Goal: Information Seeking & Learning: Learn about a topic

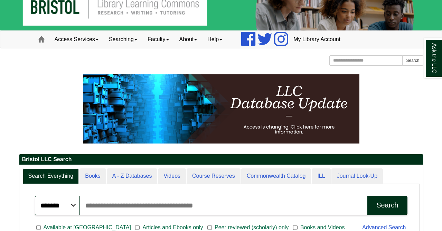
scroll to position [16, 0]
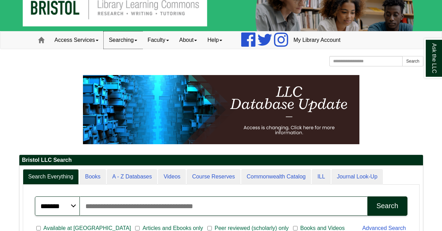
click at [136, 40] on link "Searching" at bounding box center [123, 39] width 39 height 17
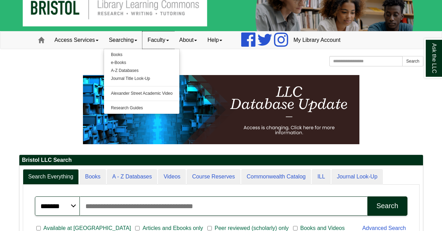
click at [169, 39] on link "Faculty" at bounding box center [158, 39] width 32 height 17
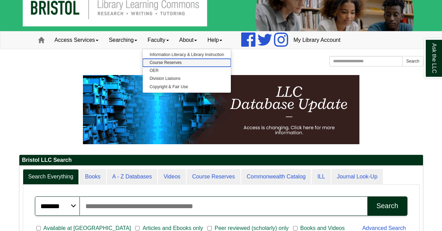
click at [171, 66] on link "Course Reserves" at bounding box center [187, 63] width 88 height 8
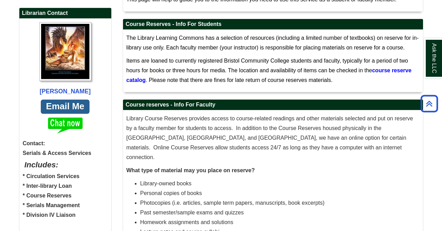
scroll to position [193, 0]
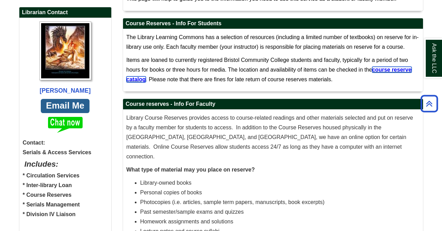
click at [136, 79] on span "course reserve catalog" at bounding box center [269, 75] width 285 height 16
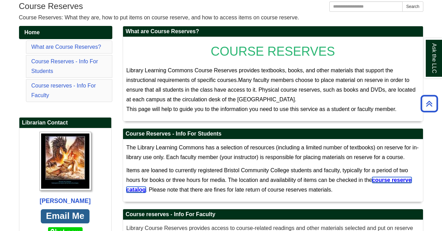
scroll to position [0, 0]
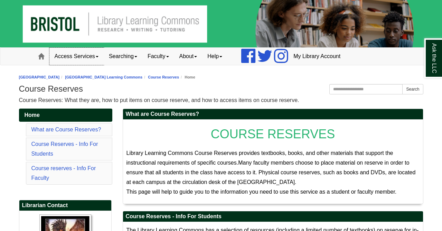
click at [99, 56] on span at bounding box center [97, 56] width 3 height 1
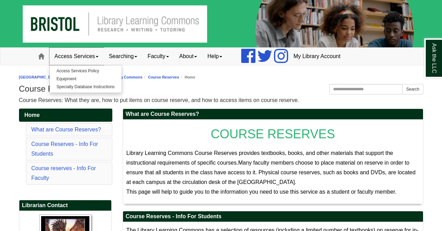
click at [99, 57] on span at bounding box center [97, 56] width 3 height 1
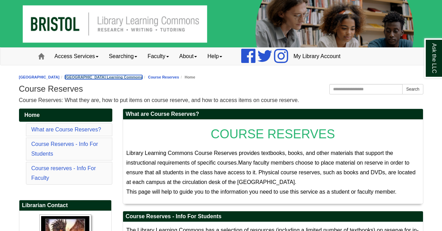
click at [128, 78] on link "[GEOGRAPHIC_DATA] Learning Commons" at bounding box center [103, 77] width 77 height 4
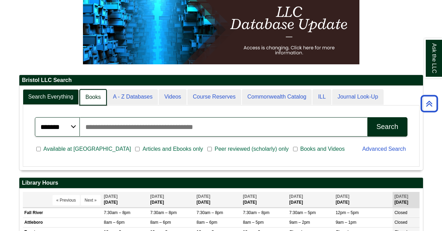
scroll to position [3, 3]
click at [95, 99] on link "Books" at bounding box center [93, 97] width 27 height 16
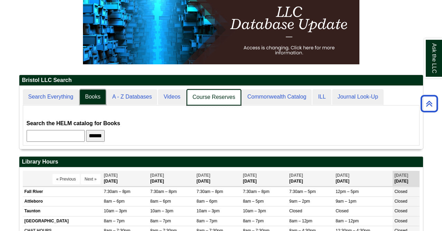
scroll to position [63, 404]
click at [226, 95] on link "Course Reserves" at bounding box center [214, 97] width 55 height 16
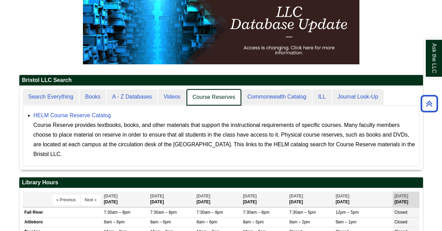
scroll to position [84, 404]
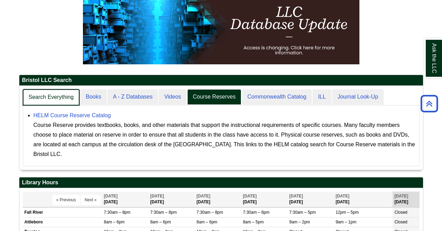
click at [56, 100] on link "Search Everything" at bounding box center [51, 97] width 57 height 16
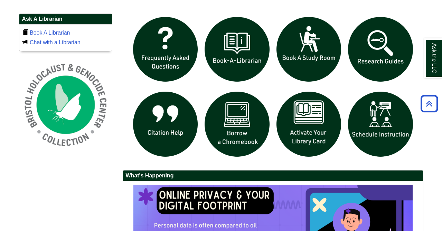
scroll to position [472, 0]
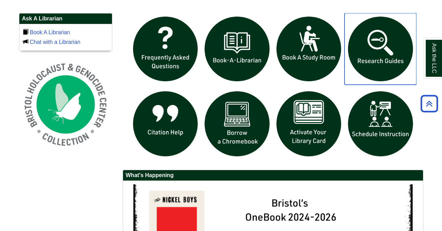
click at [379, 36] on img "slideshow" at bounding box center [381, 49] width 72 height 72
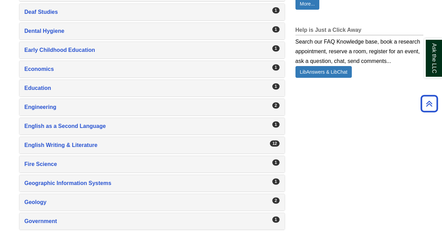
scroll to position [513, 0]
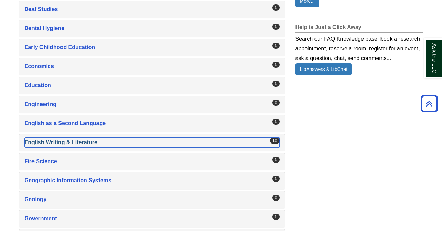
click at [167, 145] on div "English Writing & Literature , 12 guides" at bounding box center [152, 143] width 255 height 10
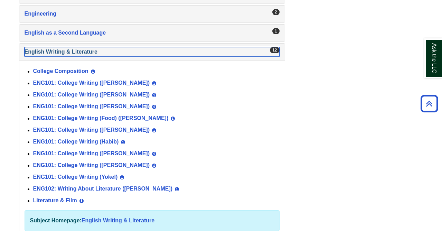
scroll to position [605, 0]
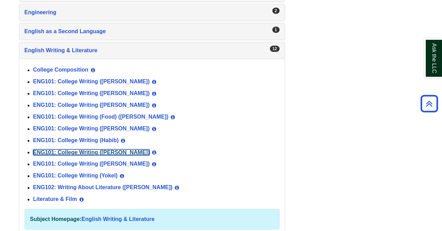
click at [80, 151] on link "ENG101: College Writing (Norris)" at bounding box center [91, 152] width 117 height 6
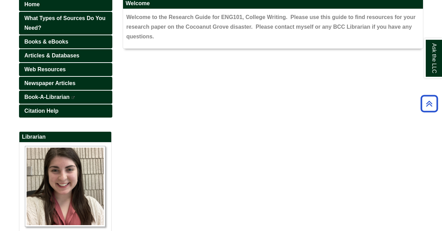
scroll to position [99, 0]
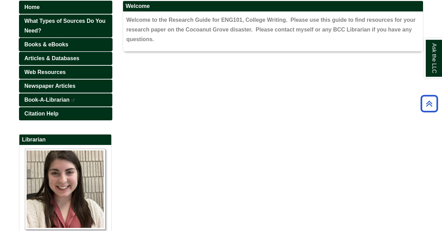
click at [65, 47] on span "Books & eBooks" at bounding box center [47, 44] width 44 height 6
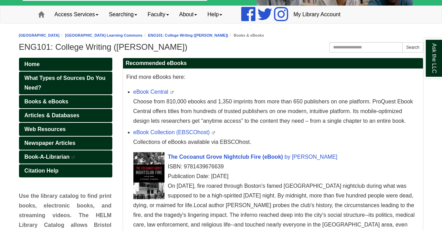
scroll to position [43, 0]
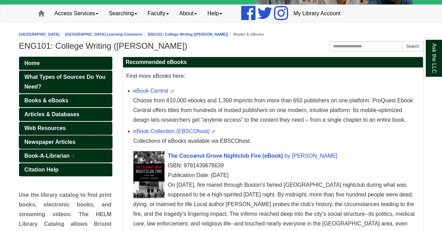
click at [61, 142] on span "Newspaper Articles" at bounding box center [50, 142] width 51 height 6
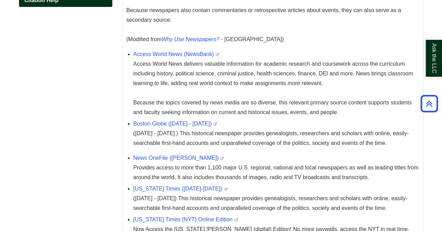
scroll to position [266, 0]
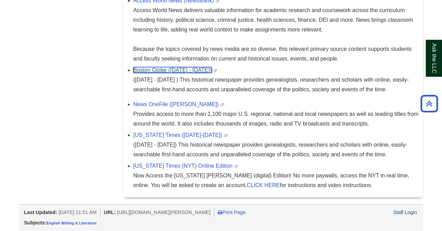
click at [160, 73] on link "Boston Globe (1872 - 1984)" at bounding box center [172, 70] width 78 height 6
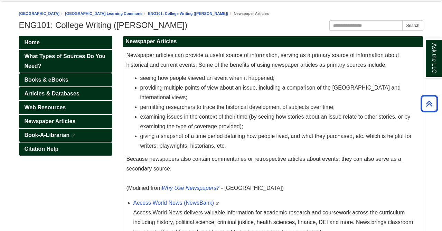
scroll to position [63, 0]
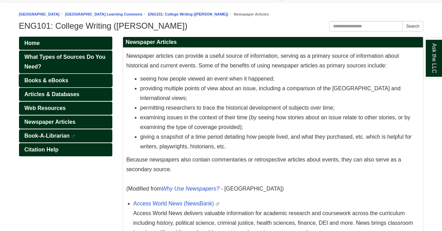
click at [47, 80] on span "Books & eBooks" at bounding box center [47, 80] width 44 height 6
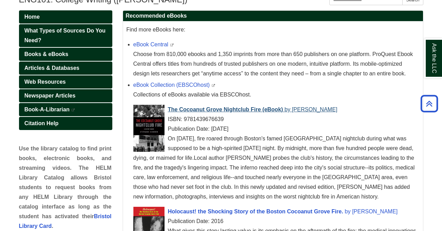
scroll to position [89, 0]
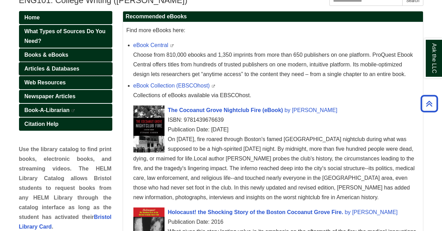
click at [57, 70] on span "Articles & Databases" at bounding box center [52, 69] width 55 height 6
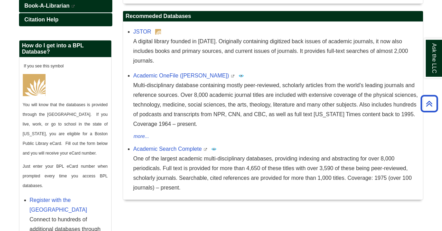
scroll to position [196, 0]
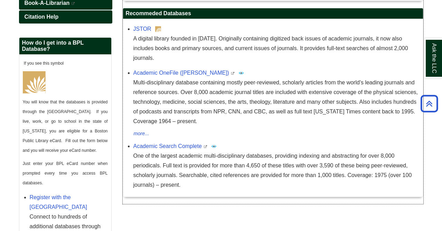
click at [142, 33] on div "JSTOR A digital library founded in 1995. Originally containing digitized back i…" at bounding box center [276, 43] width 286 height 39
click at [142, 27] on link "JSTOR" at bounding box center [142, 29] width 18 height 6
click at [180, 143] on link "Academic Search Complete" at bounding box center [167, 146] width 68 height 6
